Goal: Information Seeking & Learning: Learn about a topic

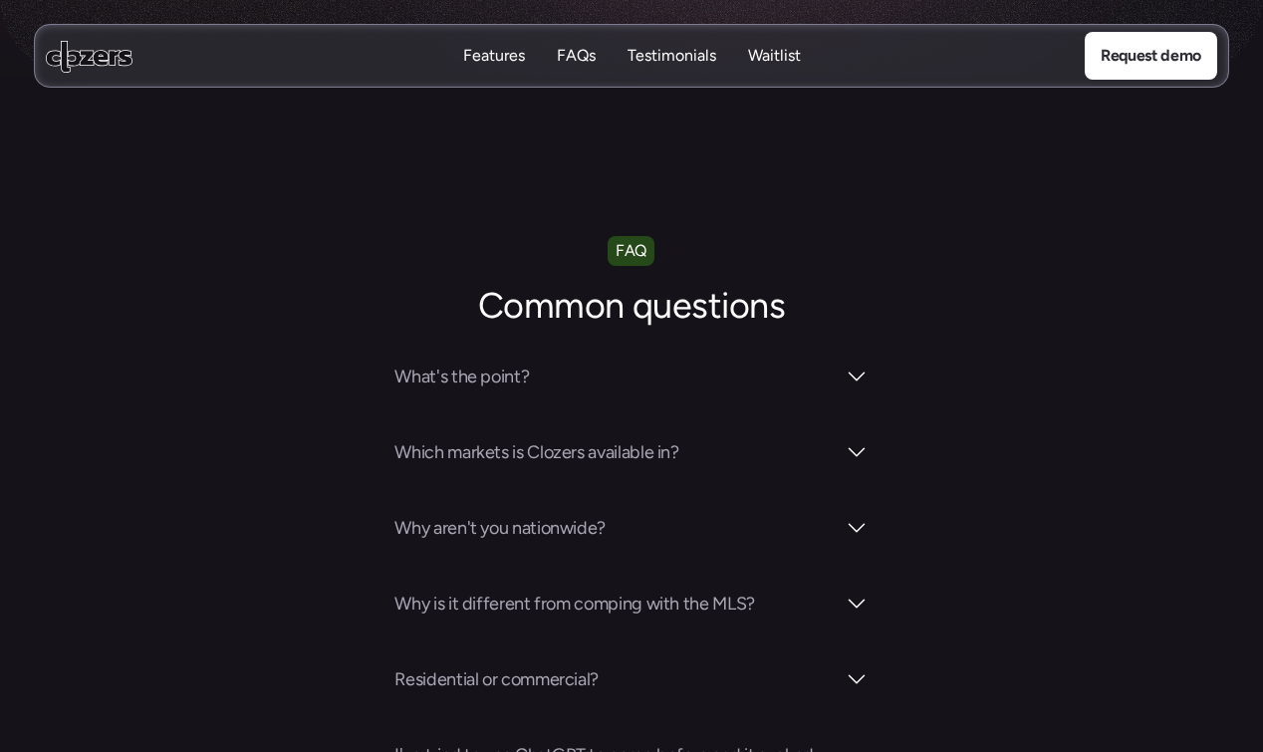
scroll to position [967, 0]
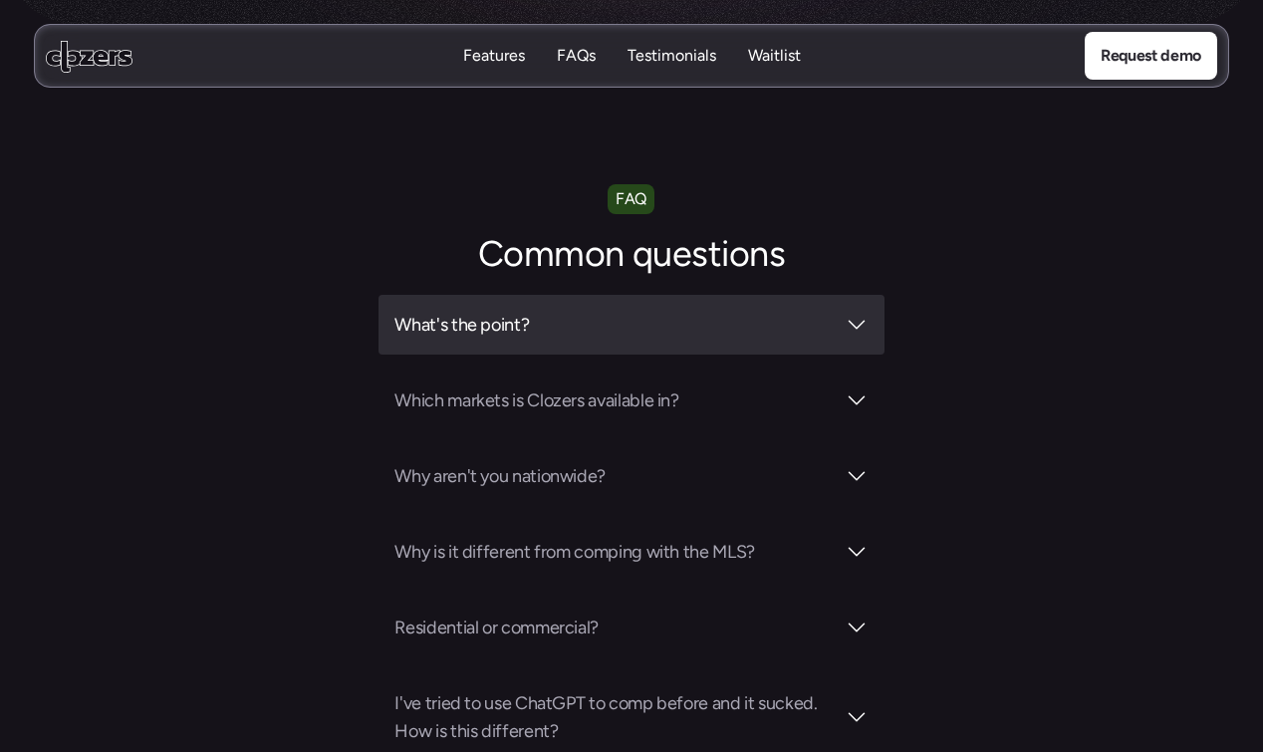
click at [735, 319] on h3 "What's the point?" at bounding box center [613, 325] width 439 height 28
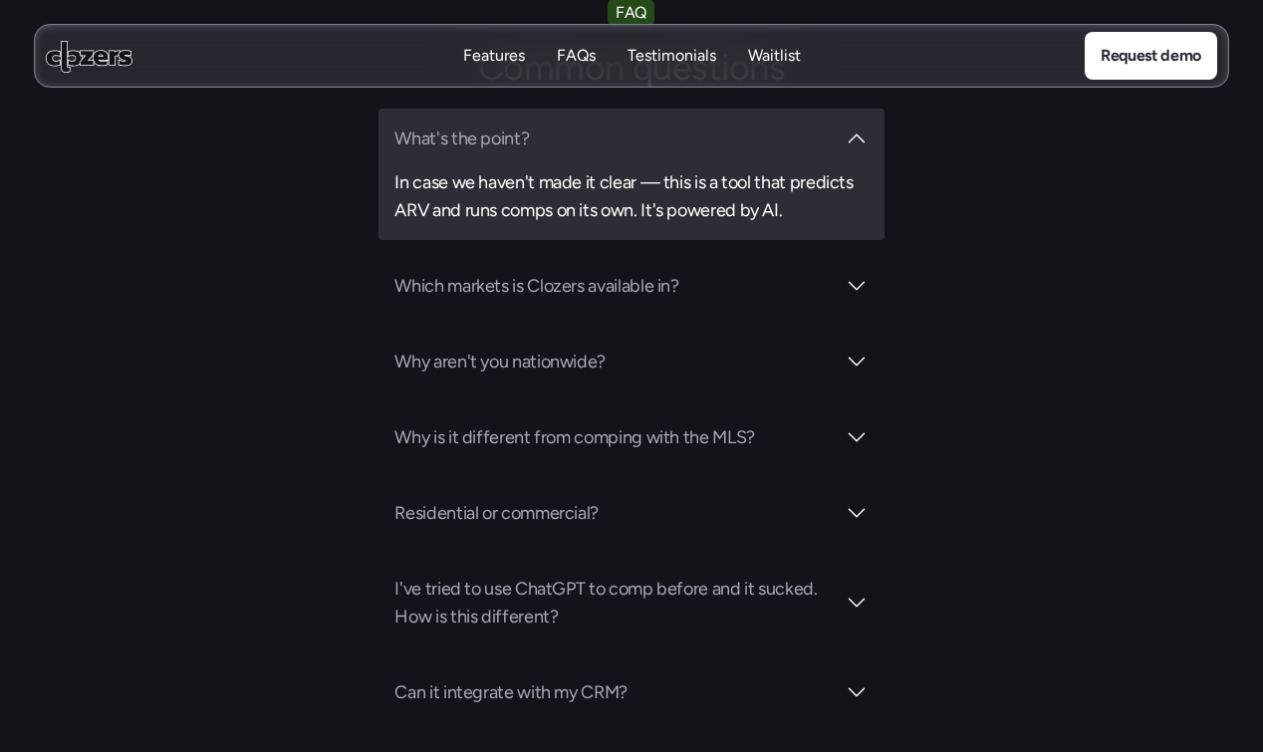
scroll to position [1164, 0]
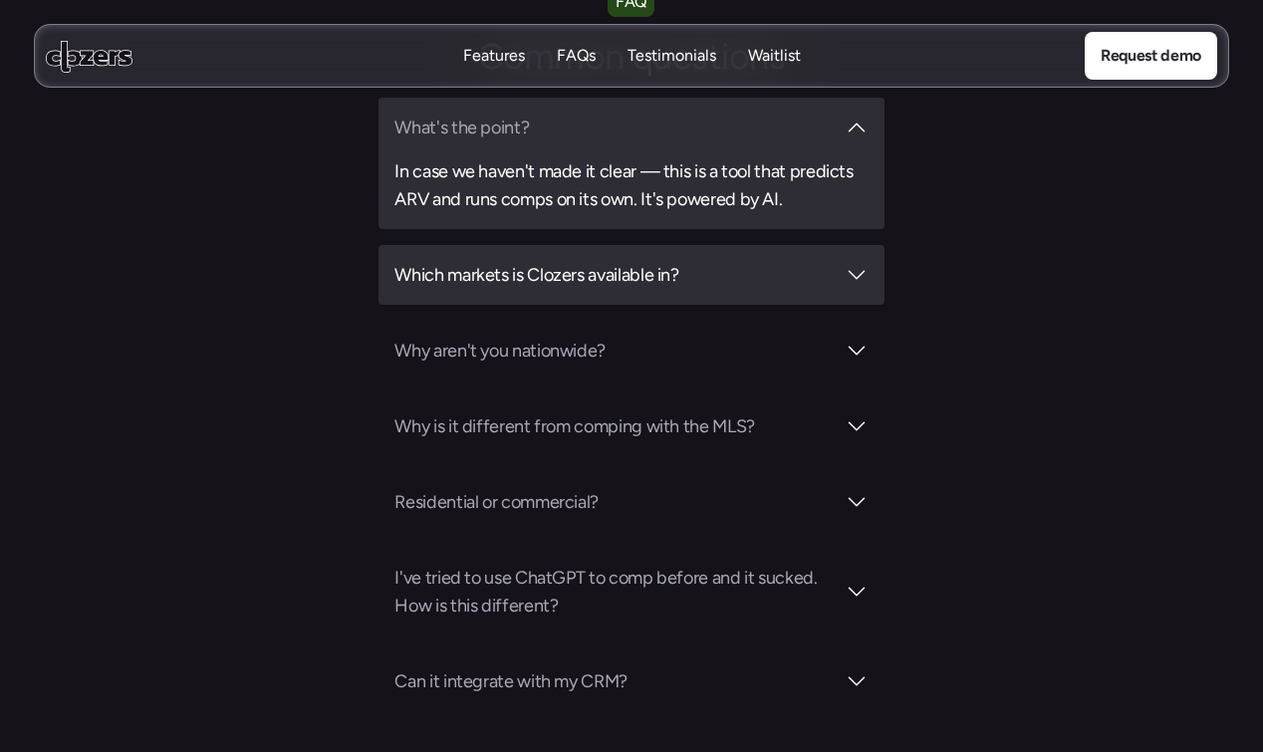
click at [716, 294] on div "Which markets is Clozers available in?" at bounding box center [630, 275] width 505 height 60
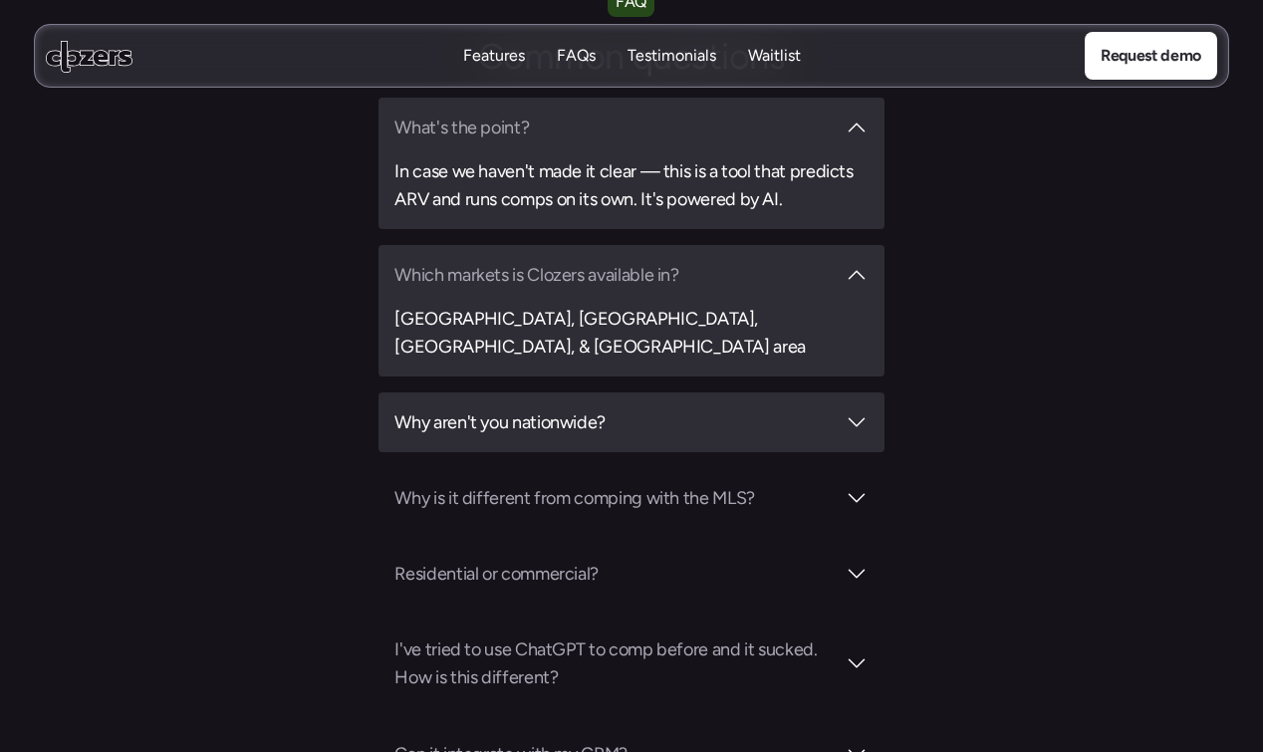
click at [684, 408] on h3 "Why aren't you nationwide?" at bounding box center [613, 422] width 439 height 28
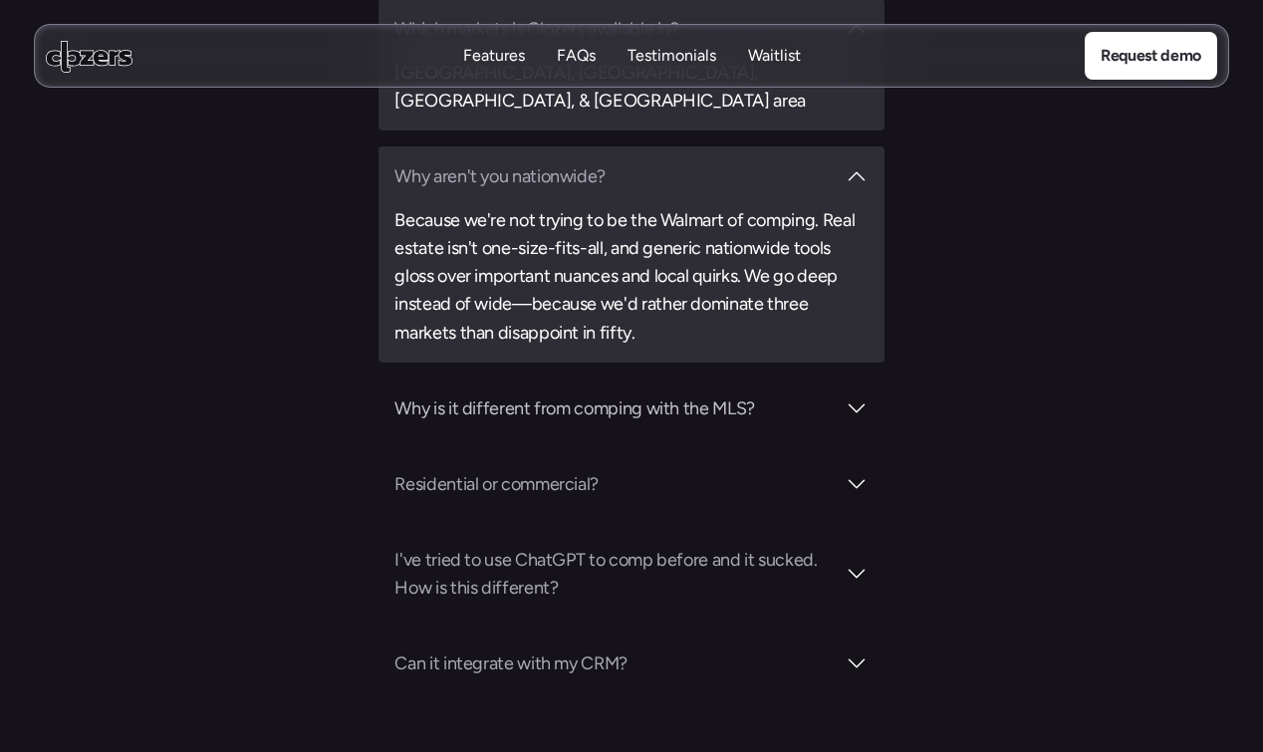
scroll to position [1411, 0]
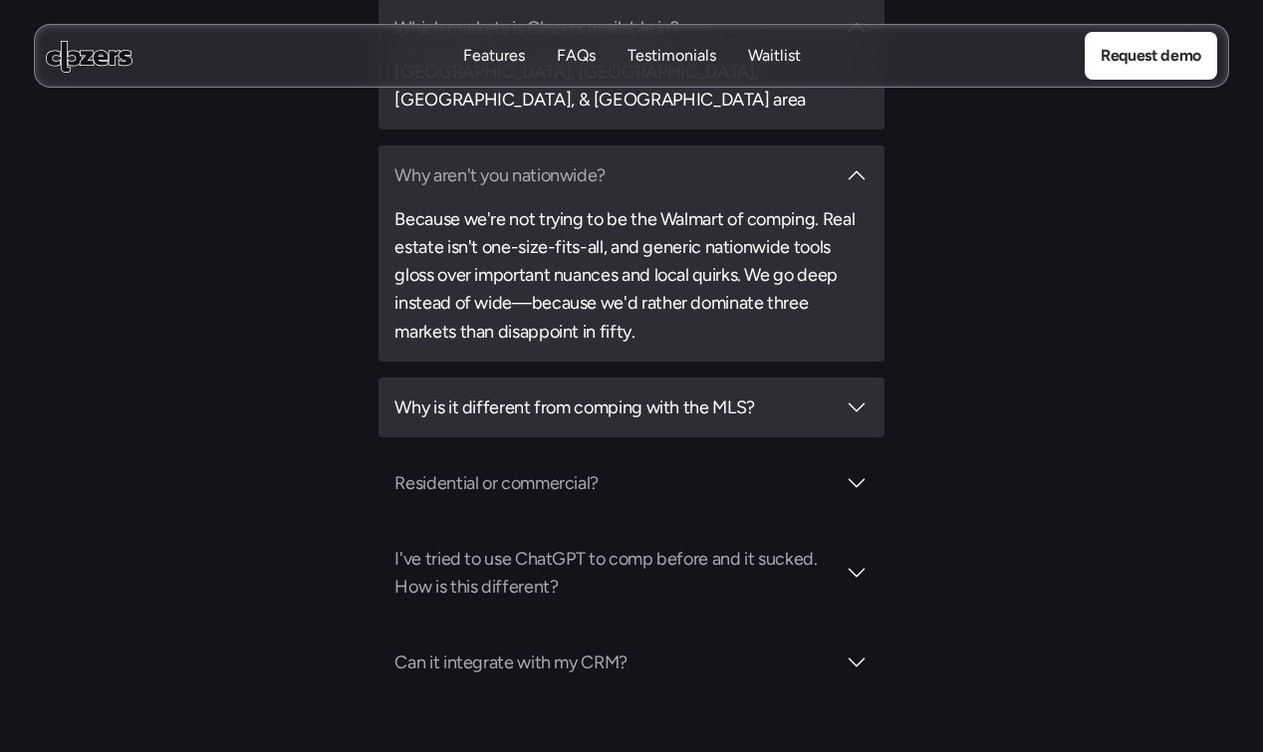
click at [684, 393] on h3 "Why is it different from comping with the MLS?" at bounding box center [613, 407] width 439 height 28
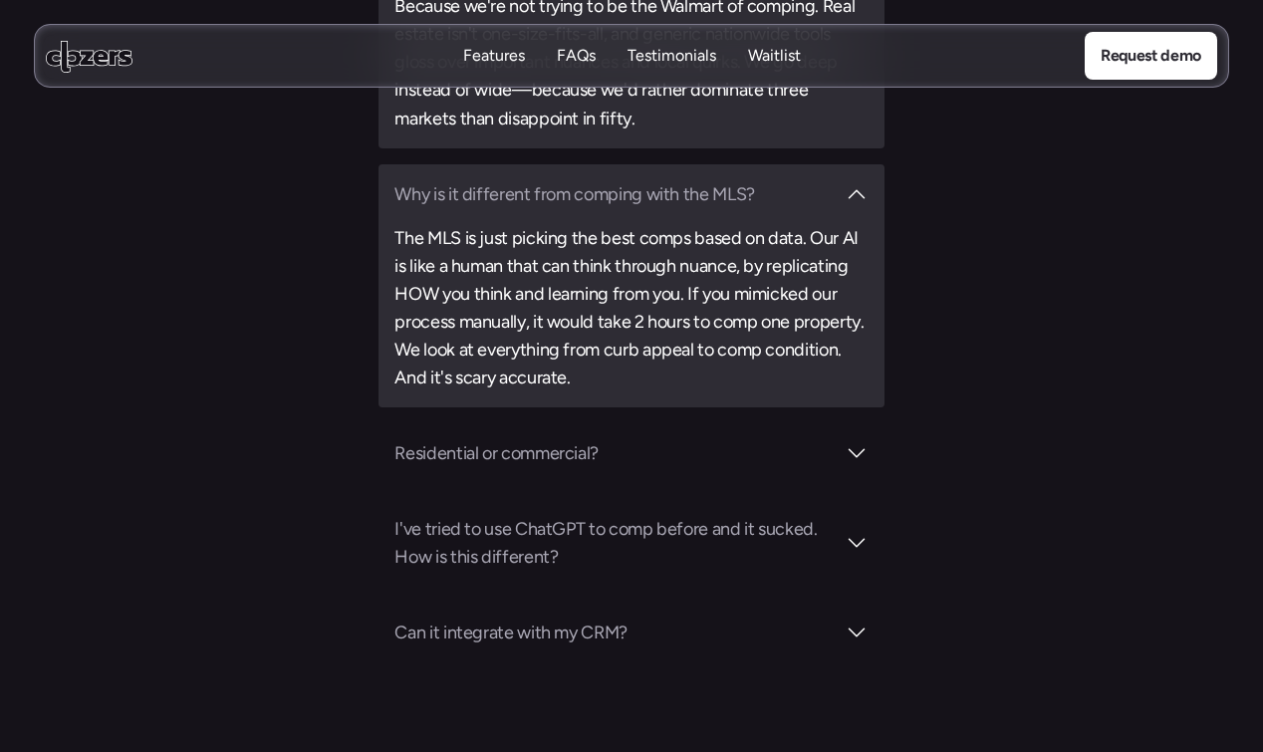
scroll to position [1629, 0]
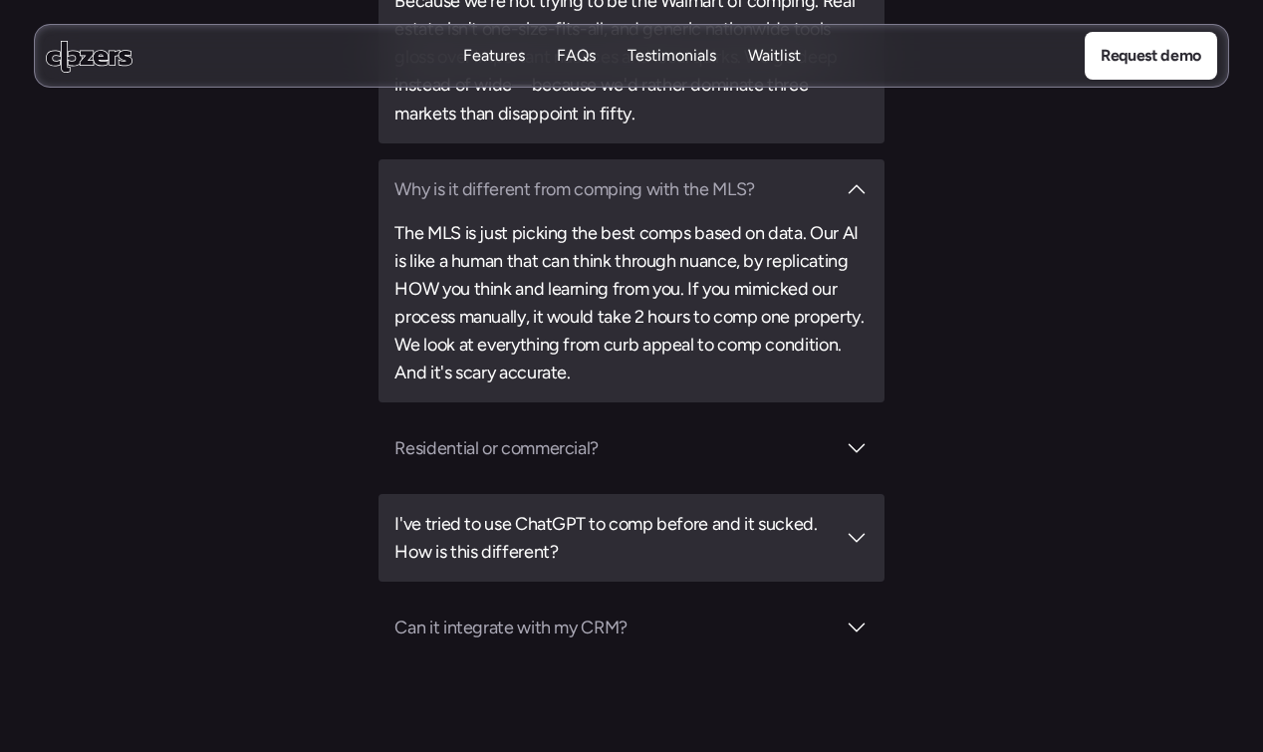
click at [639, 534] on h3 "I've tried to use ChatGPT to comp before and it sucked. How is this different?" at bounding box center [613, 538] width 439 height 56
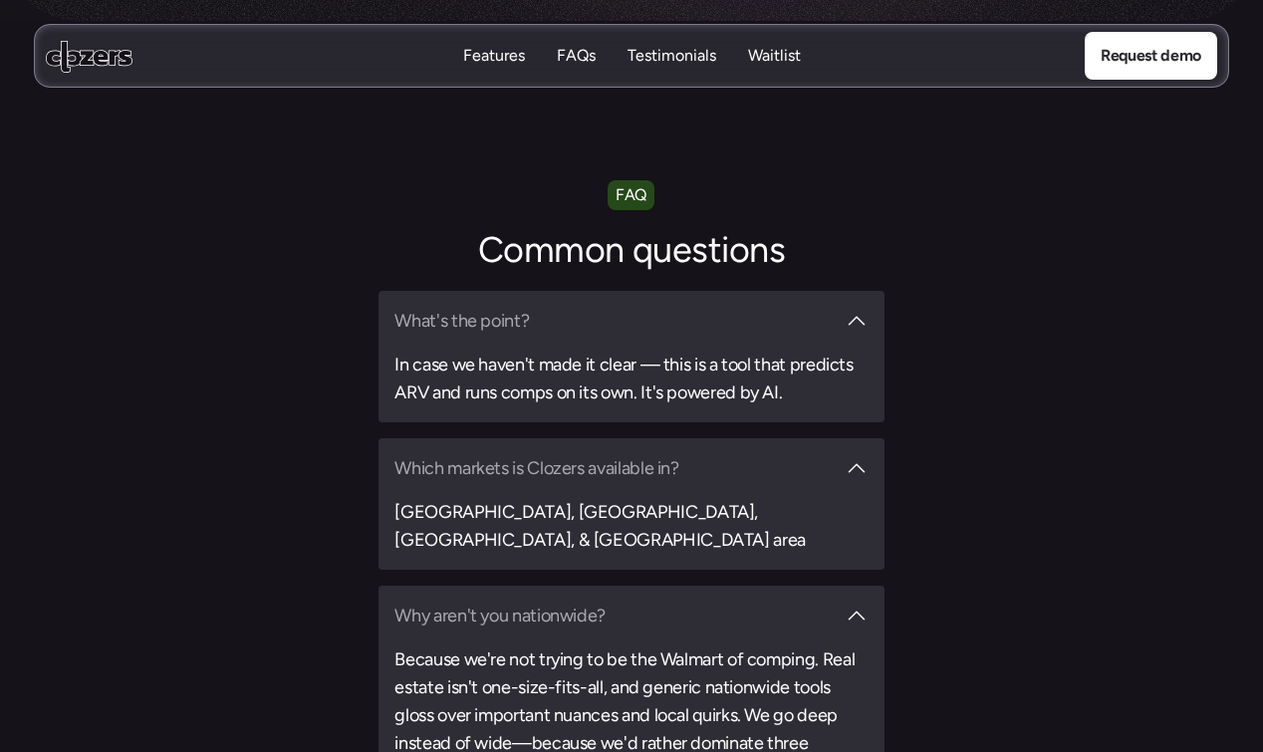
scroll to position [929, 0]
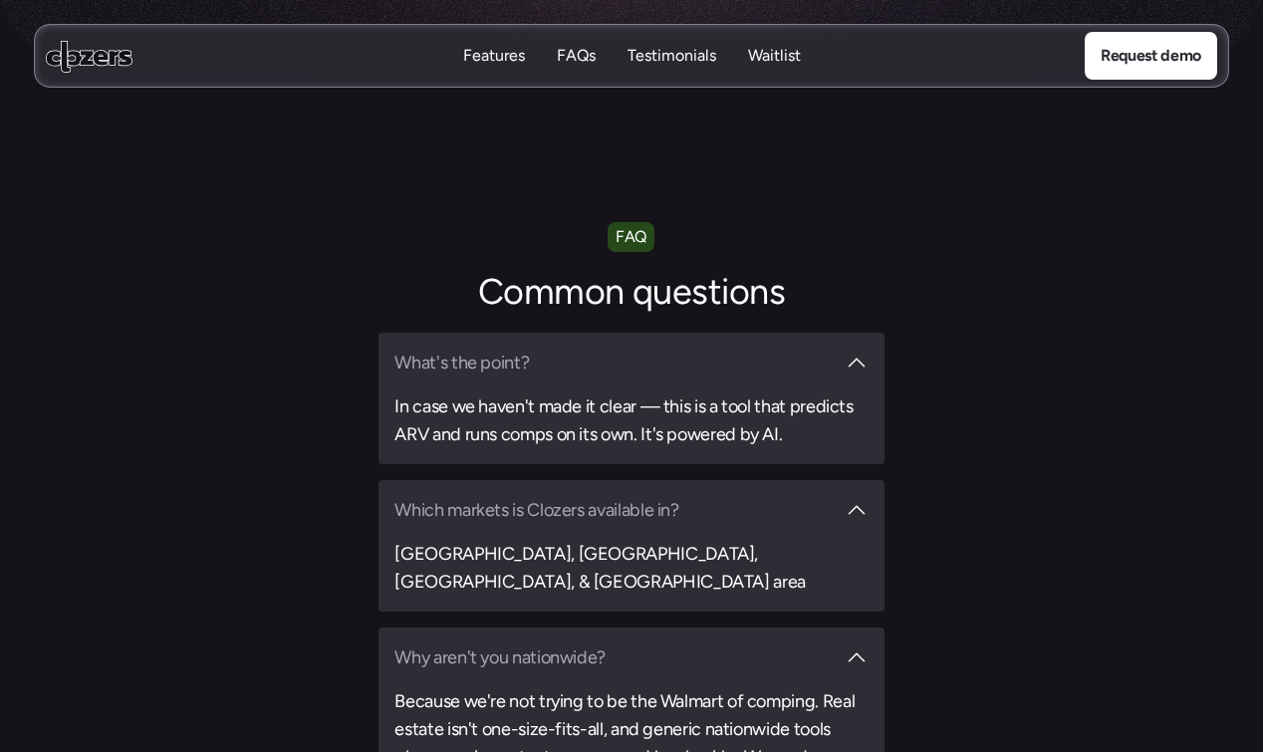
click at [572, 59] on p "FAQs" at bounding box center [576, 56] width 39 height 22
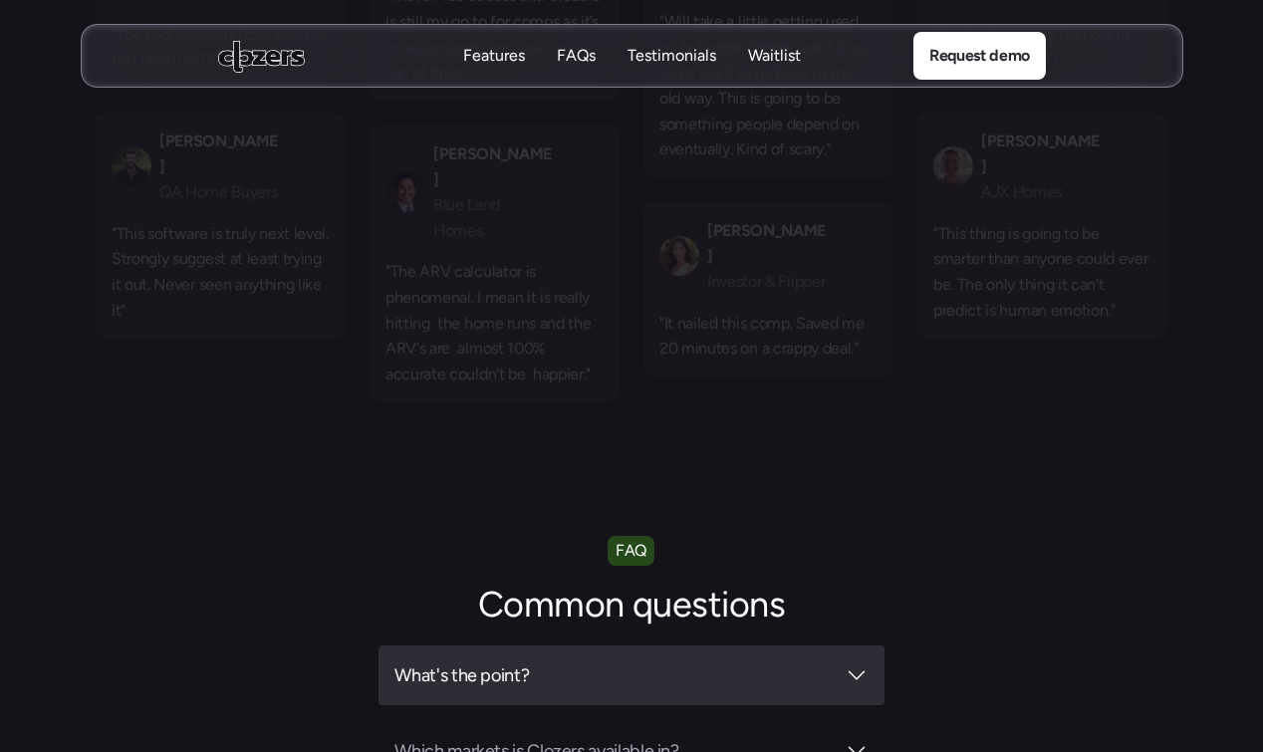
scroll to position [6507, 0]
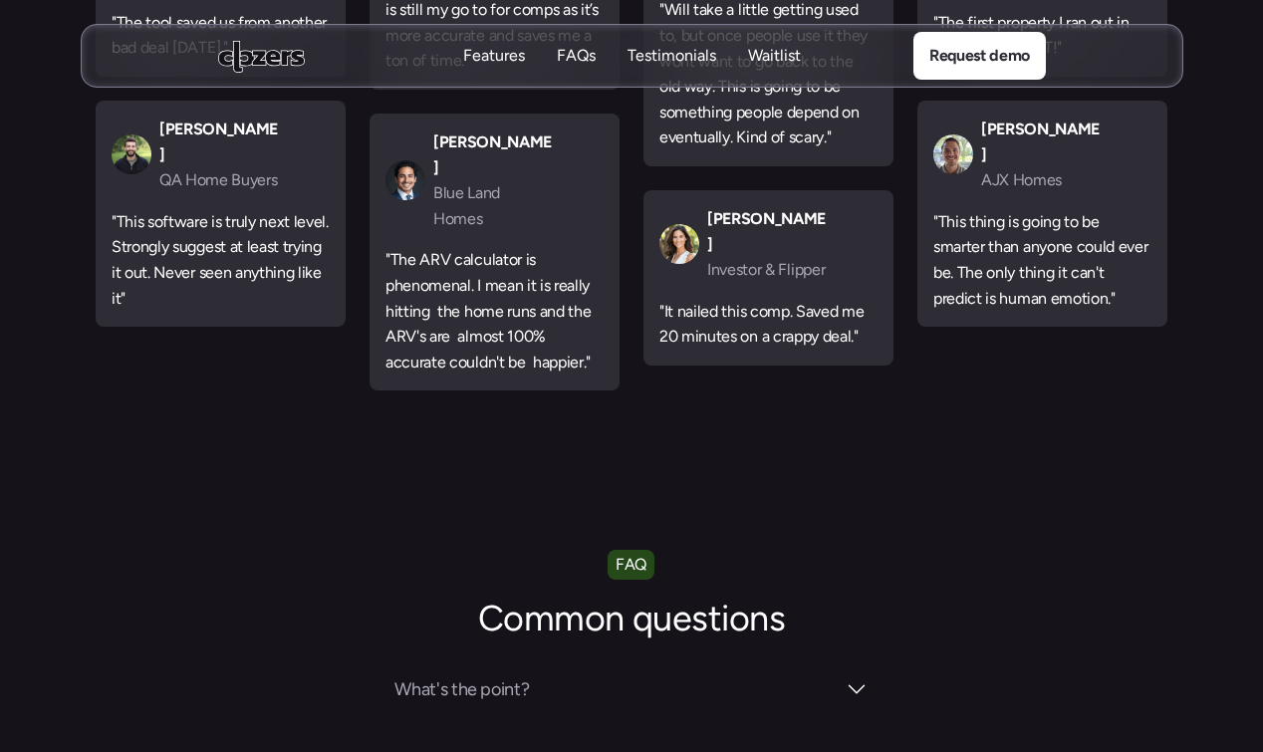
scroll to position [929, 0]
